Goal: Task Accomplishment & Management: Complete application form

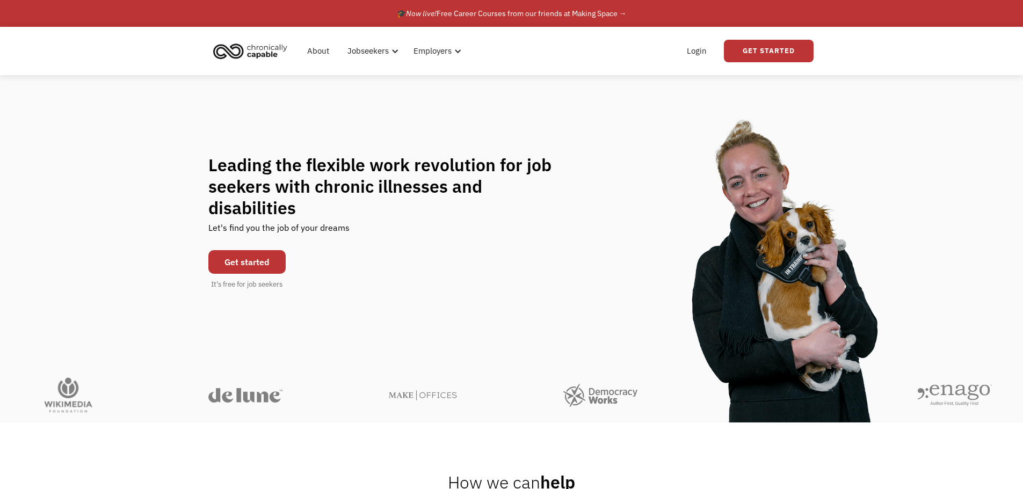
click at [273, 250] on link "Get started" at bounding box center [246, 262] width 77 height 24
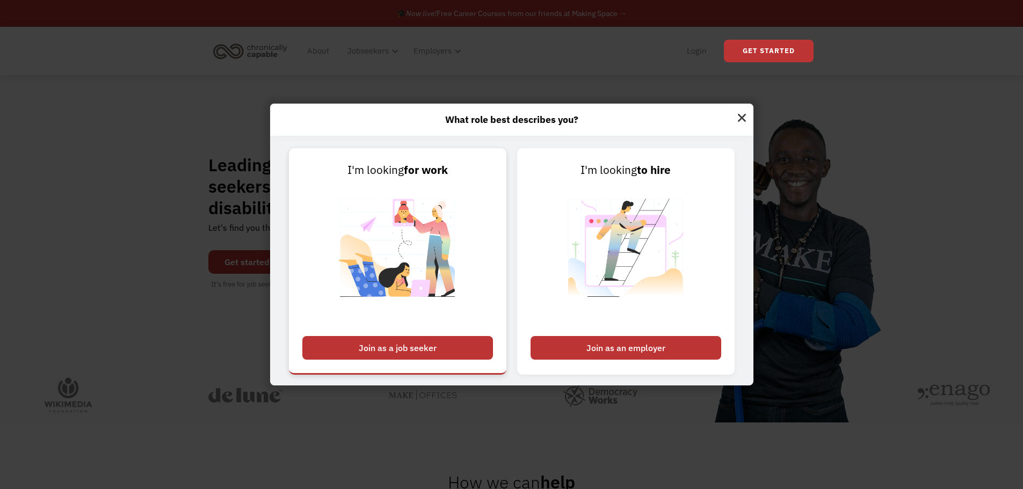
click at [437, 350] on div "Join as a job seeker" at bounding box center [397, 348] width 191 height 24
